Goal: Check status: Check status

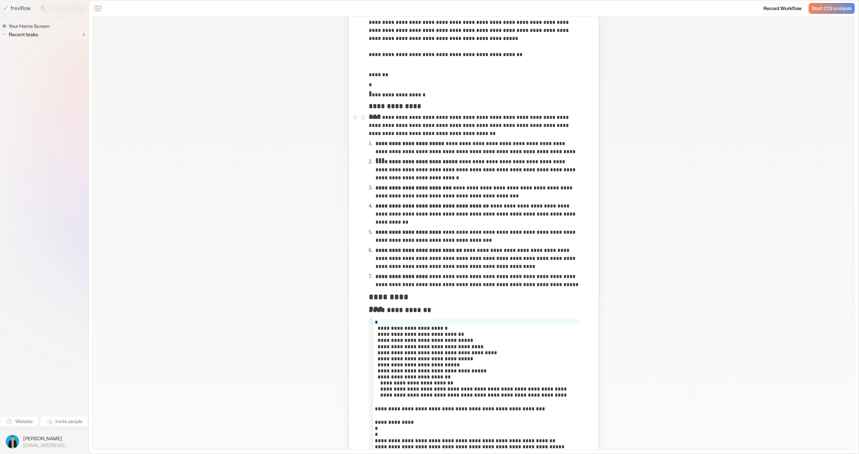
scroll to position [232, 0]
drag, startPoint x: 479, startPoint y: 371, endPoint x: 469, endPoint y: 371, distance: 9.7
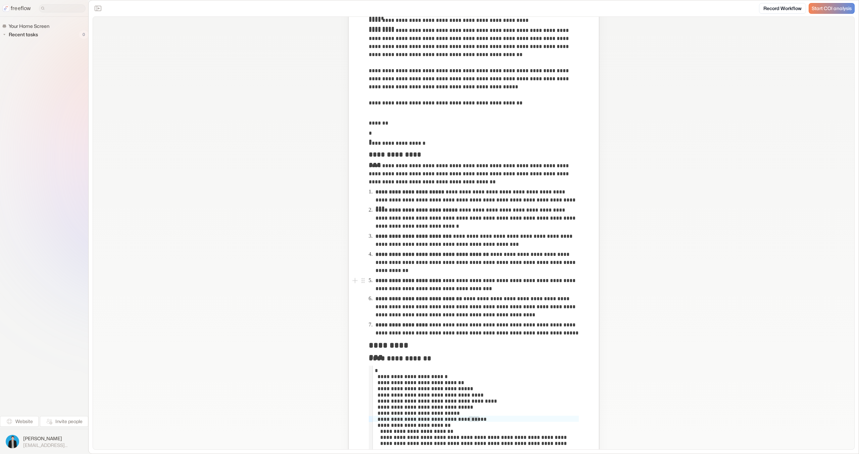
scroll to position [0, 0]
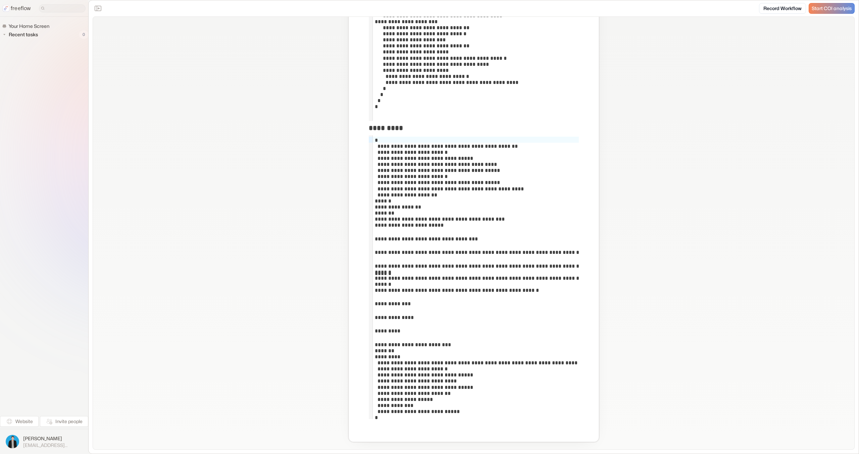
scroll to position [1979, 0]
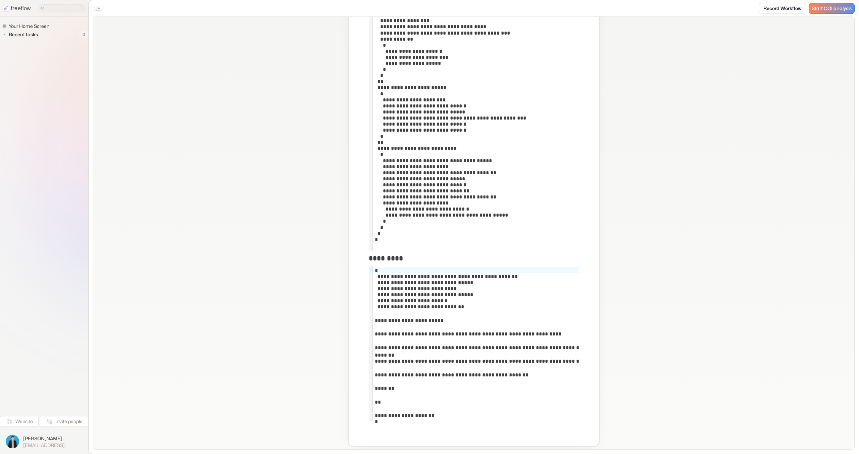
scroll to position [755, 0]
